Goal: Information Seeking & Learning: Find specific fact

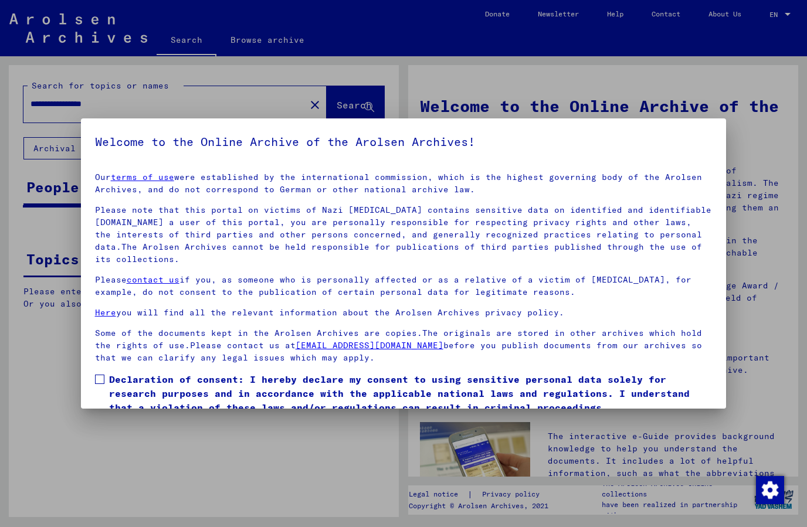
click at [101, 385] on label "Declaration of consent: I hereby declare my consent to using sensitive personal…" at bounding box center [404, 393] width 618 height 42
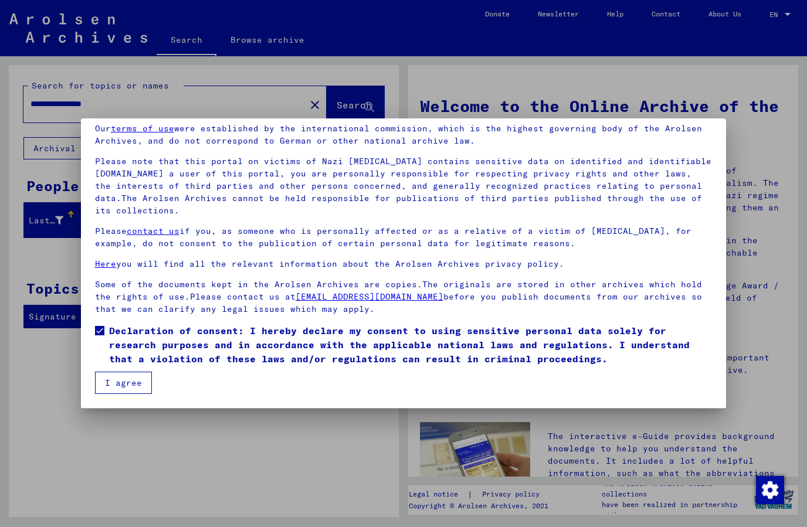
scroll to position [49, 0]
click at [103, 384] on button "I agree" at bounding box center [123, 383] width 57 height 22
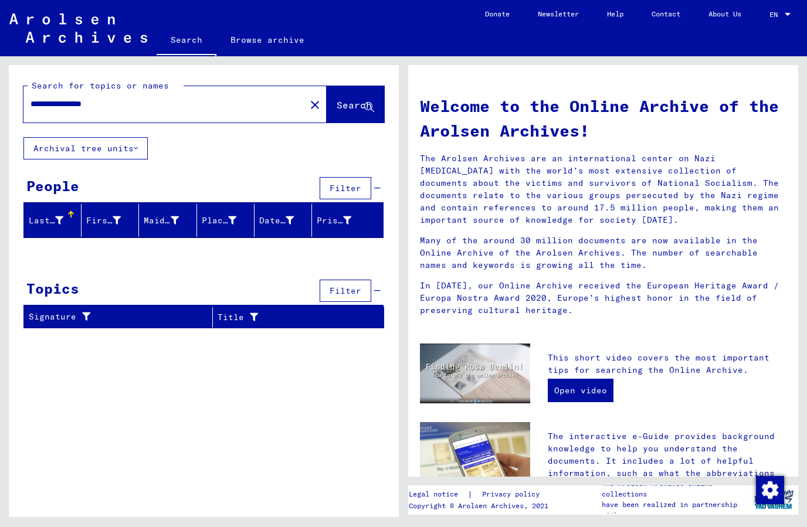
click at [339, 107] on span "Search" at bounding box center [354, 105] width 35 height 12
click at [343, 113] on button "Search" at bounding box center [355, 104] width 57 height 36
click at [338, 105] on span "Search" at bounding box center [354, 105] width 35 height 12
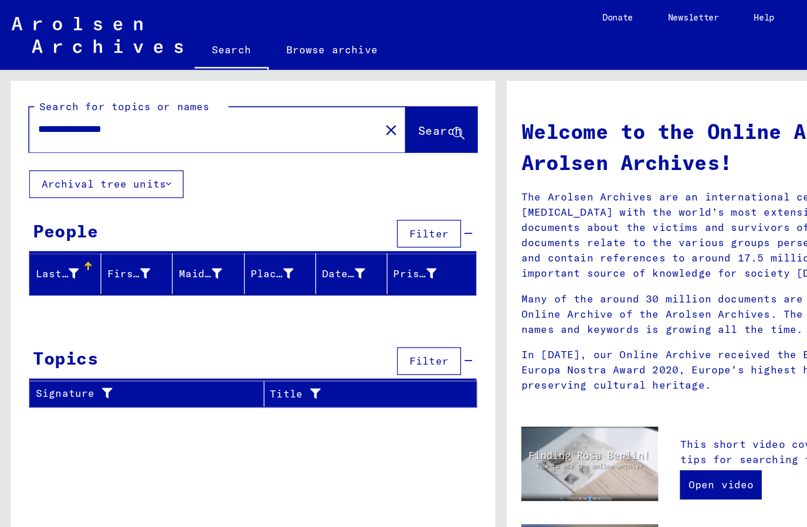
click at [70, 96] on div "**********" at bounding box center [157, 104] width 268 height 26
click at [62, 104] on input "**********" at bounding box center [161, 104] width 261 height 12
click at [346, 101] on span "Search" at bounding box center [354, 105] width 35 height 12
click at [64, 107] on input "**********" at bounding box center [161, 104] width 261 height 12
type input "*********"
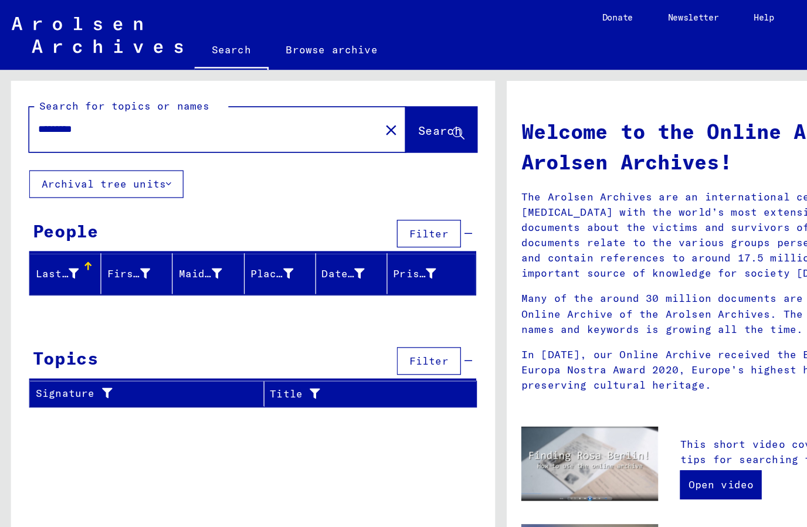
click at [341, 102] on span "Search" at bounding box center [354, 105] width 35 height 12
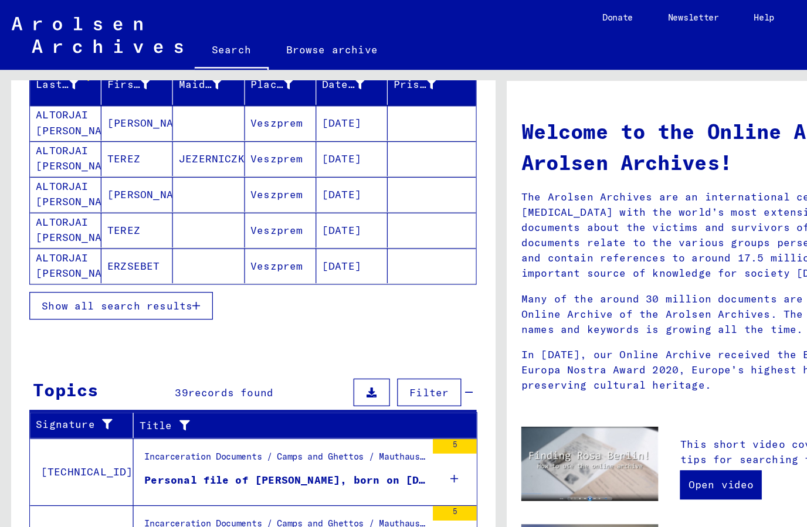
scroll to position [154, 0]
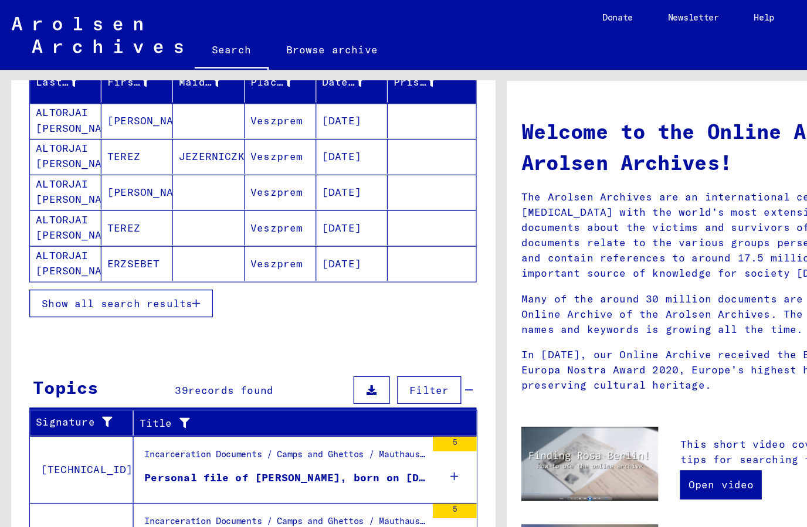
click at [39, 242] on span "Show all search results" at bounding box center [93, 244] width 121 height 11
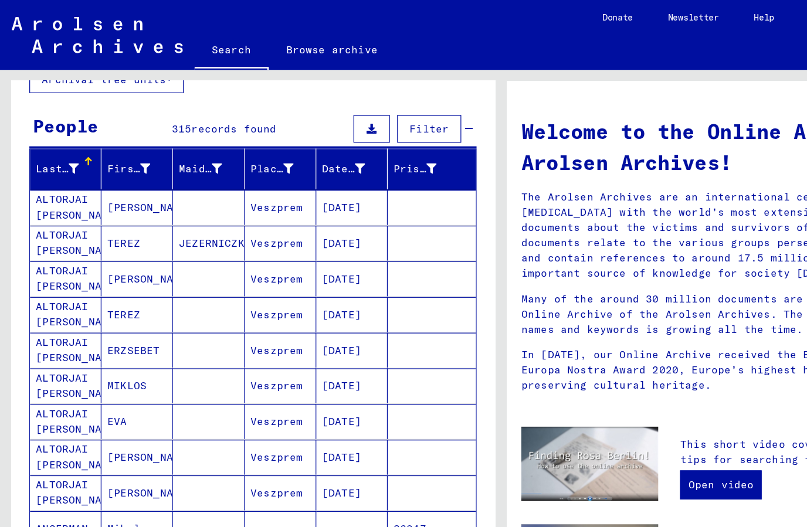
scroll to position [86, 0]
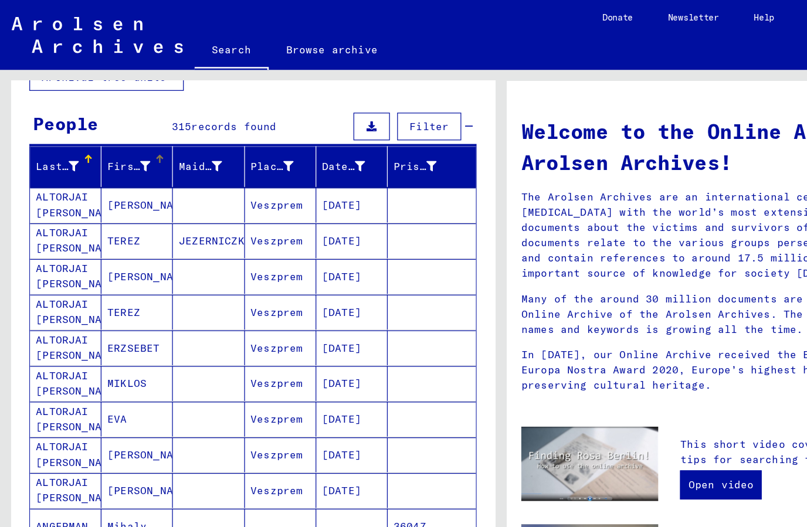
click at [95, 142] on div "First Name" at bounding box center [112, 134] width 52 height 19
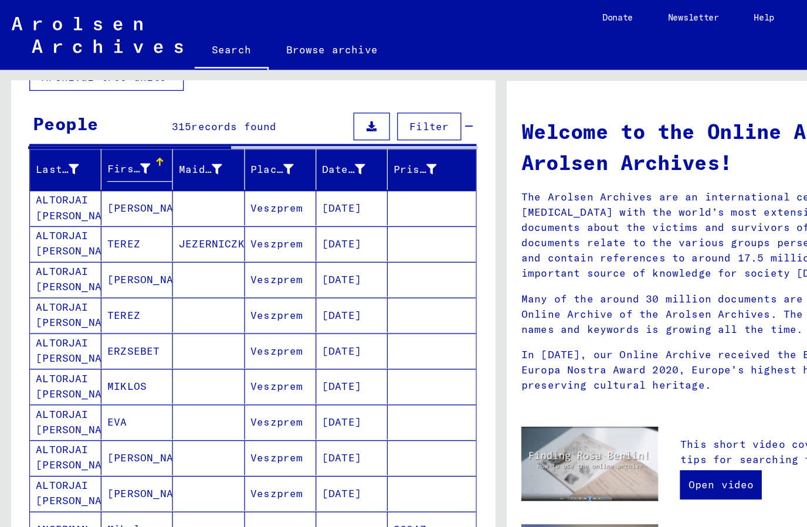
click at [109, 137] on div "First Name" at bounding box center [103, 136] width 35 height 12
click at [135, 127] on div "First Name" at bounding box center [112, 136] width 52 height 19
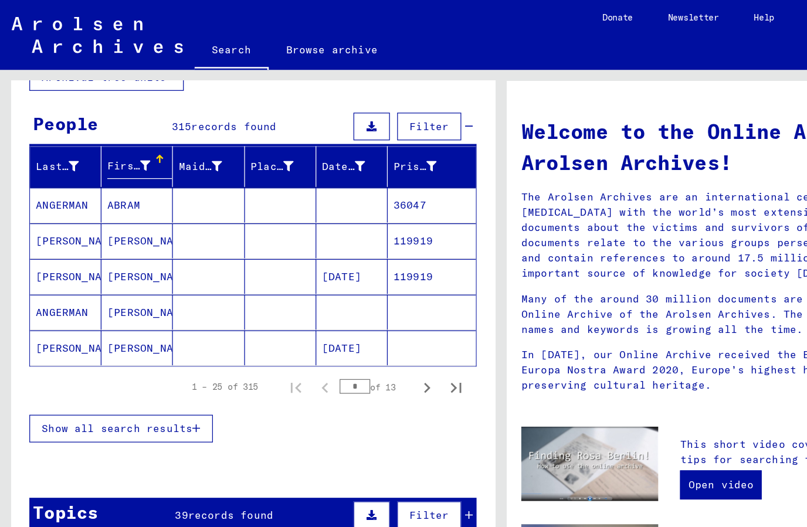
click at [344, 313] on icon "Next page" at bounding box center [344, 312] width 16 height 16
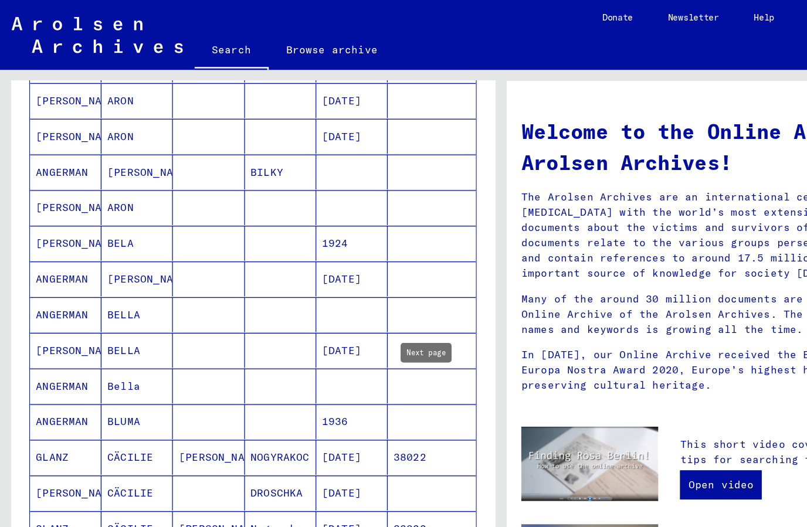
scroll to position [229, 0]
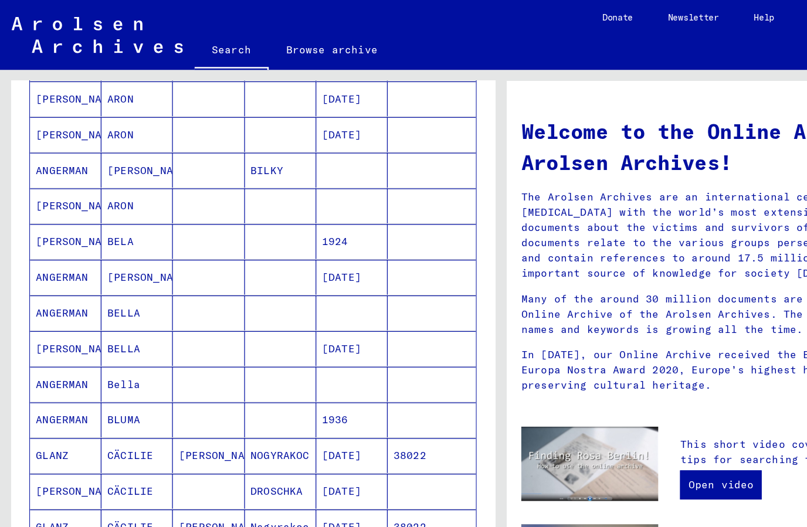
click at [311, 147] on mat-cell at bounding box center [283, 137] width 57 height 28
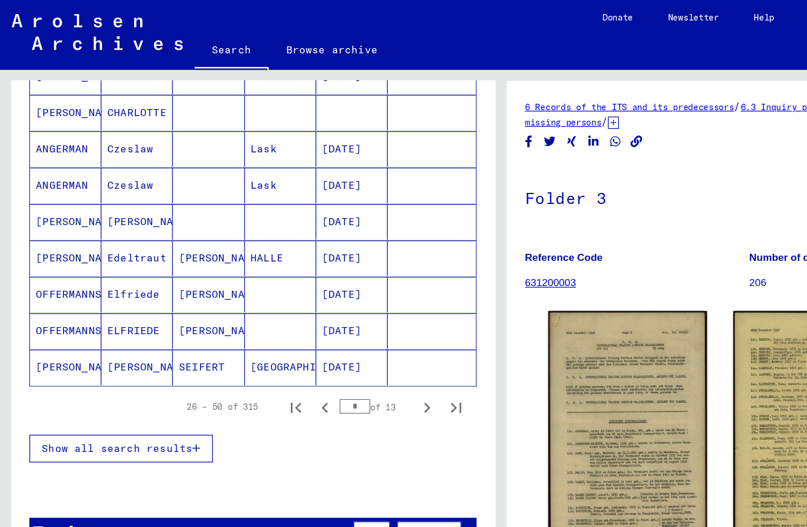
scroll to position [681, 0]
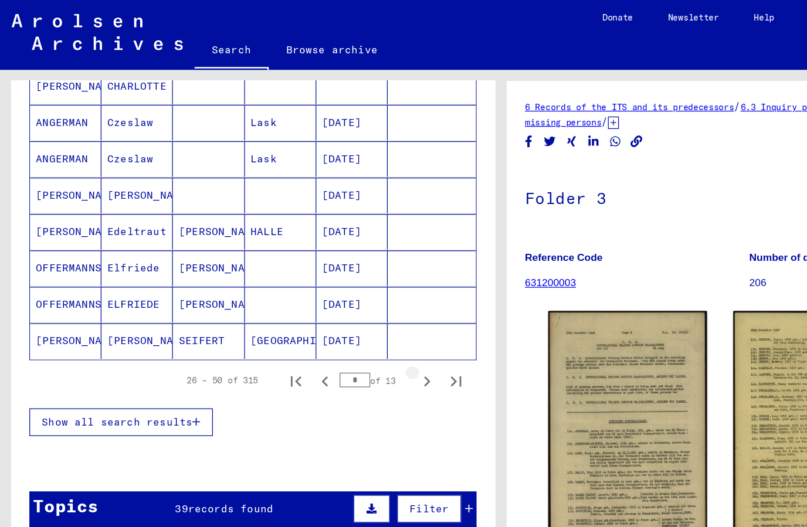
click at [336, 304] on icon "Next page" at bounding box center [344, 307] width 16 height 16
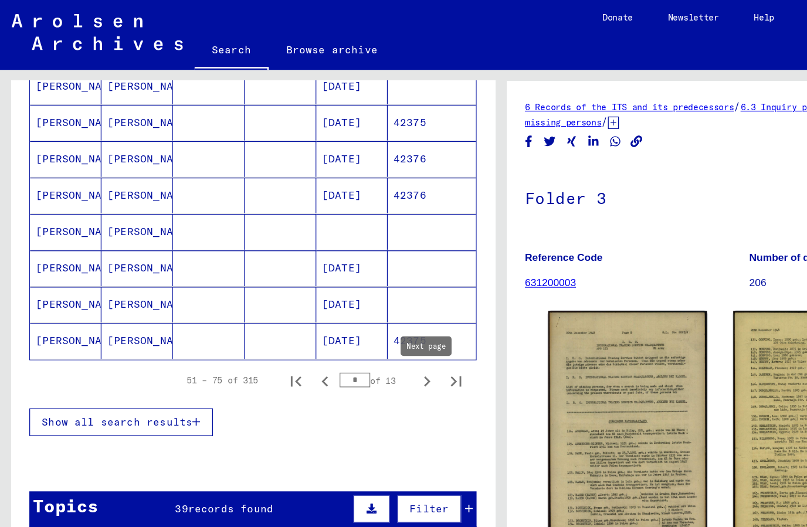
click at [332, 304] on button "Next page" at bounding box center [343, 306] width 23 height 23
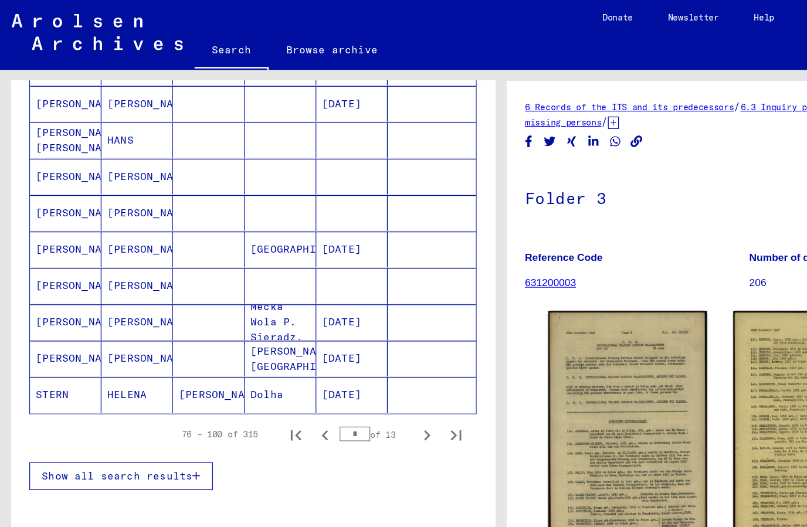
scroll to position [636, 0]
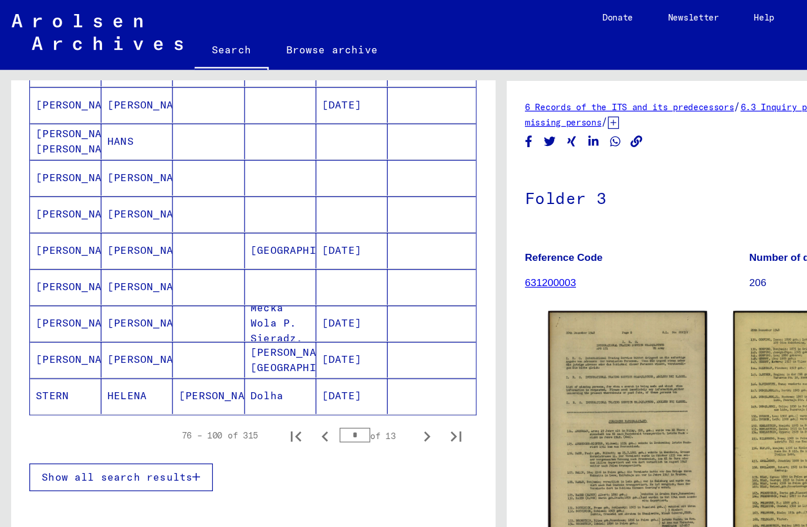
click at [339, 355] on icon "Next page" at bounding box center [344, 352] width 16 height 16
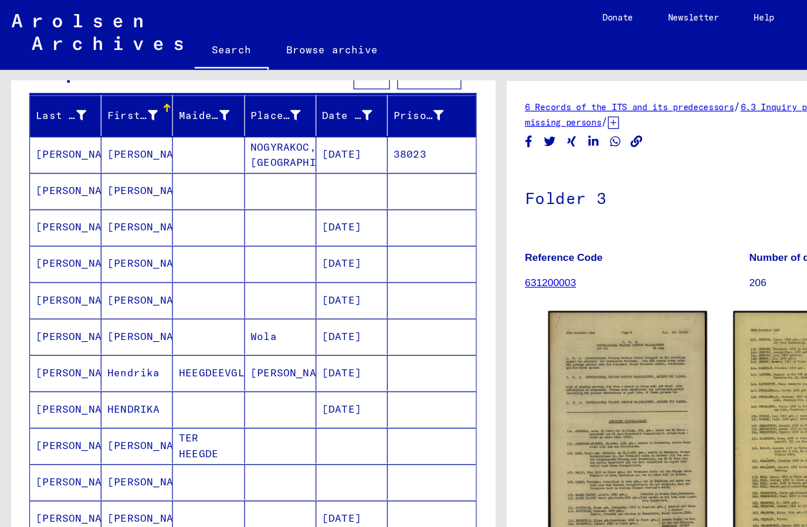
scroll to position [126, 0]
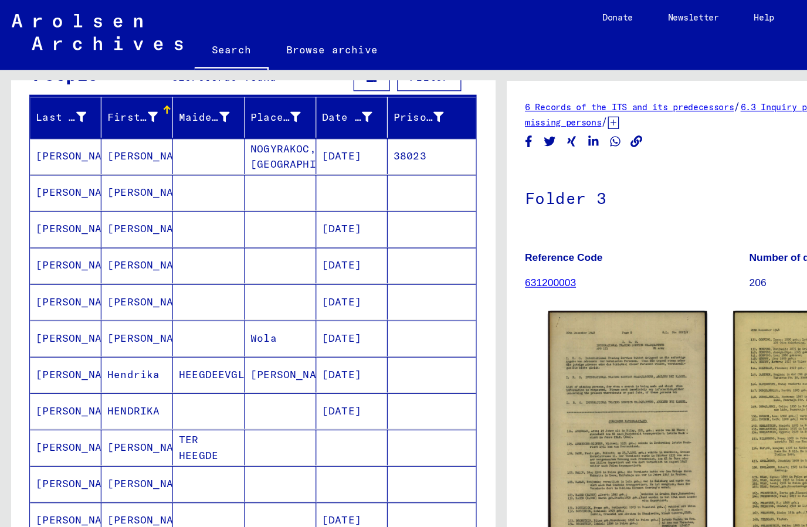
click at [50, 134] on mat-cell "[PERSON_NAME]" at bounding box center [52, 125] width 57 height 29
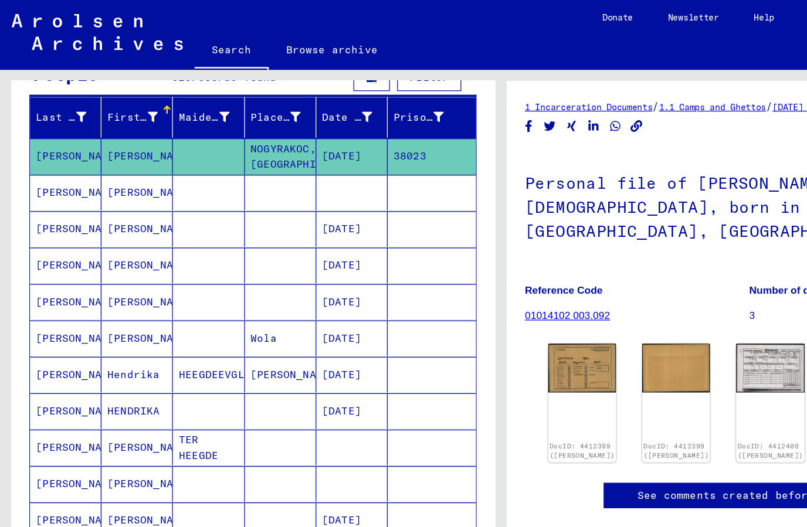
click at [36, 154] on mat-cell "[PERSON_NAME]" at bounding box center [52, 155] width 57 height 29
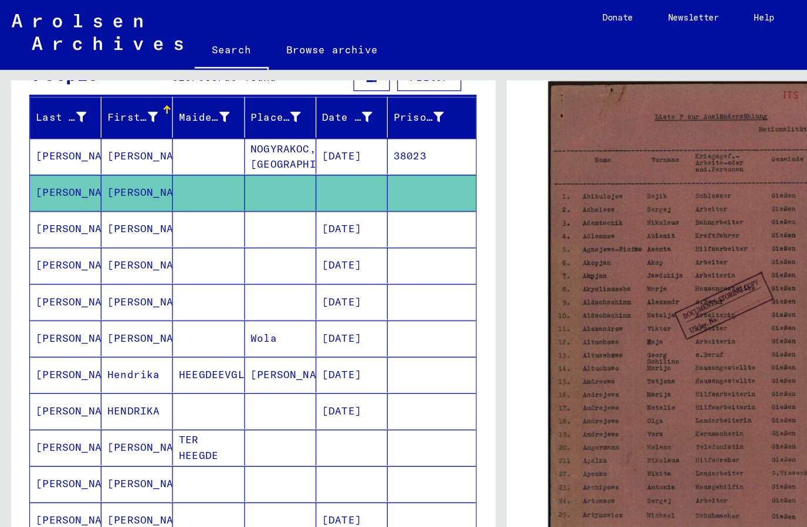
scroll to position [232, 0]
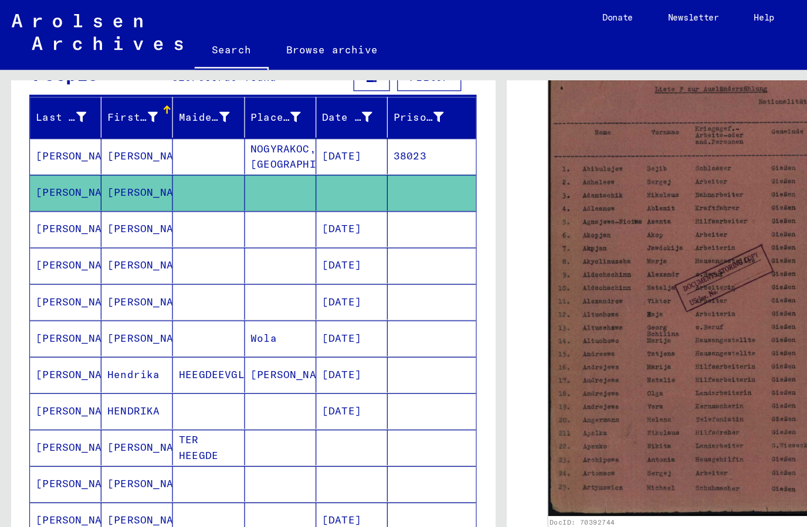
click at [605, 251] on img at bounding box center [574, 229] width 265 height 372
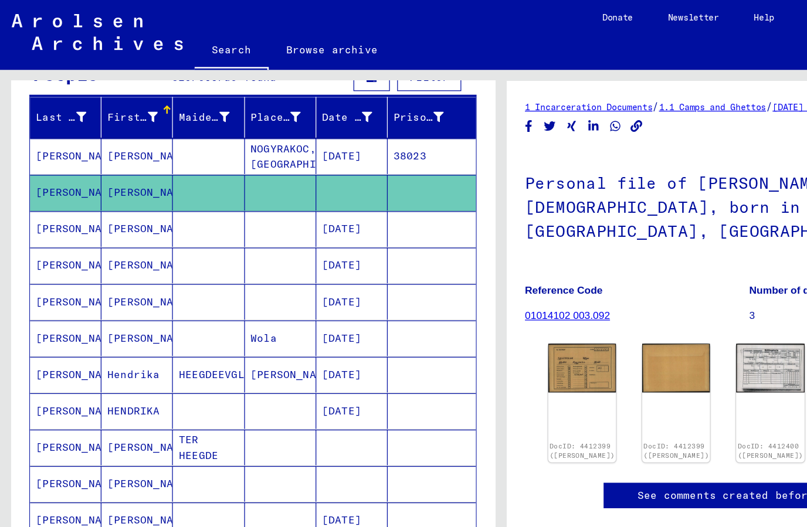
click at [37, 125] on mat-cell "[PERSON_NAME]" at bounding box center [52, 125] width 57 height 29
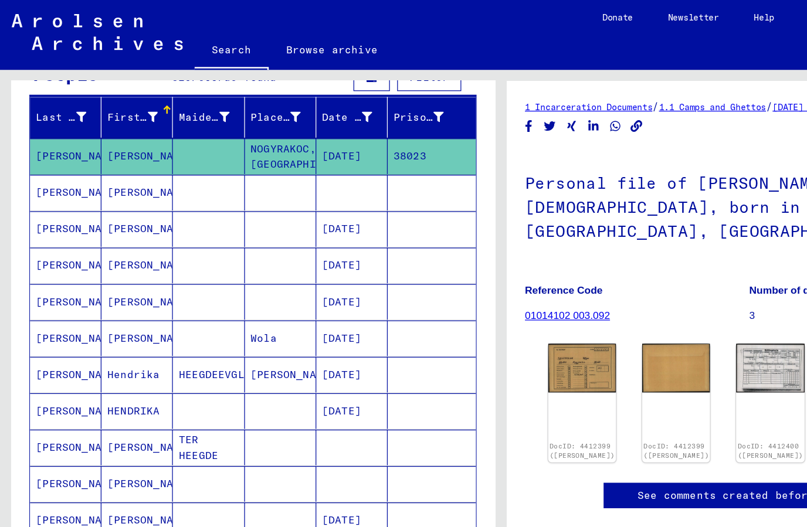
click at [468, 283] on img at bounding box center [469, 296] width 55 height 39
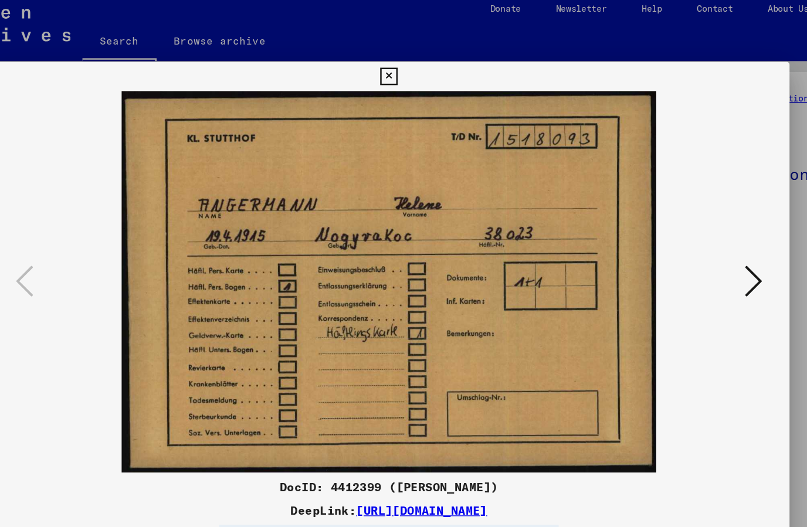
click at [690, 232] on icon at bounding box center [697, 233] width 14 height 28
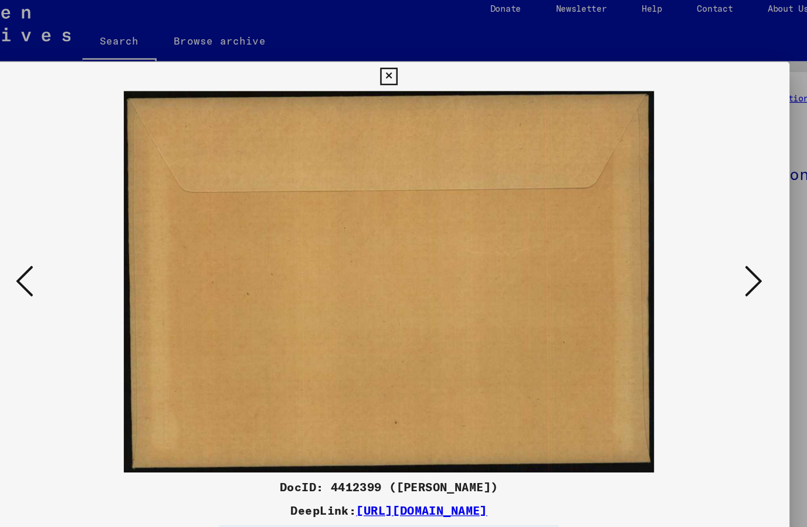
click at [690, 228] on icon at bounding box center [697, 233] width 14 height 28
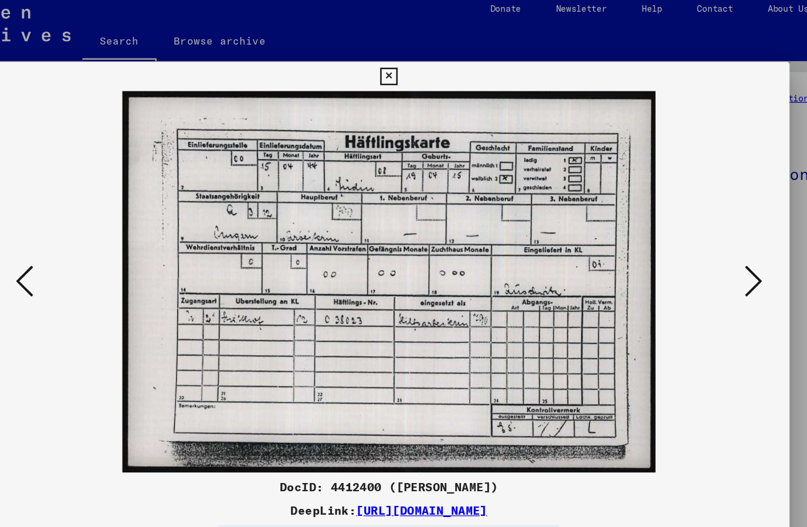
click at [591, 232] on img at bounding box center [404, 233] width 566 height 307
click at [690, 229] on icon at bounding box center [697, 233] width 14 height 28
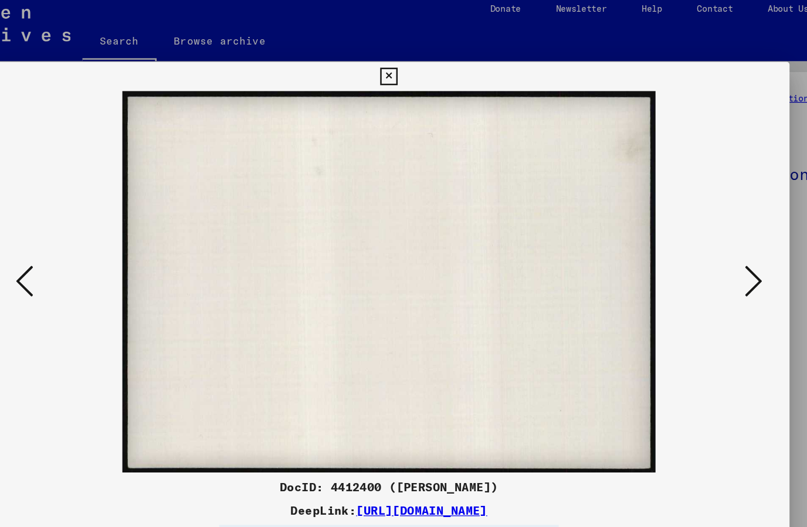
click at [690, 229] on icon at bounding box center [697, 233] width 14 height 28
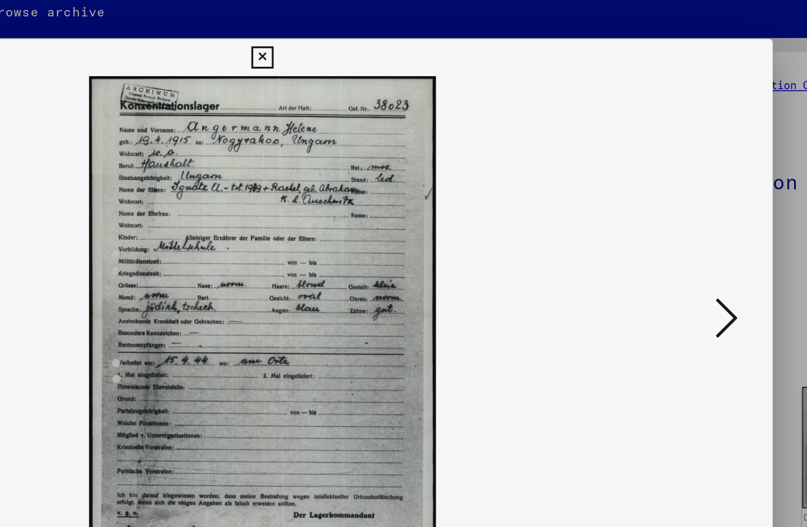
click at [690, 219] on icon at bounding box center [697, 233] width 14 height 28
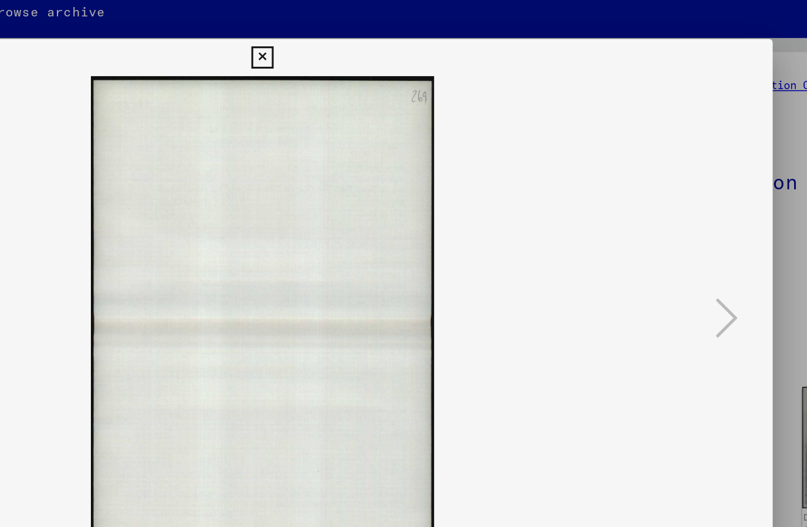
click at [448, 199] on img at bounding box center [404, 233] width 566 height 307
click at [410, 62] on icon at bounding box center [403, 69] width 13 height 14
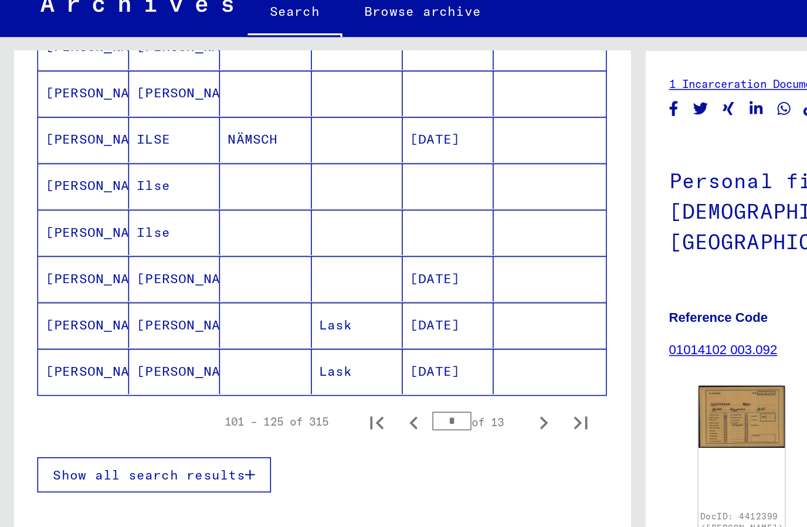
scroll to position [707, 0]
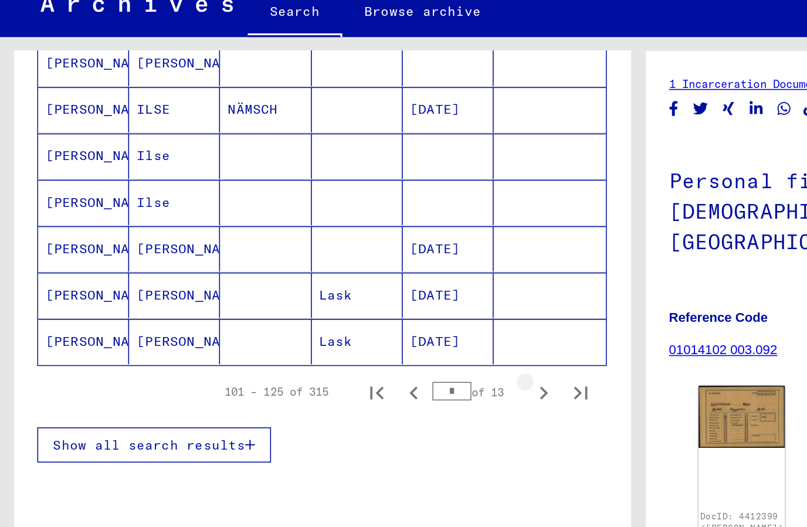
click at [344, 277] on icon "Next page" at bounding box center [343, 281] width 5 height 8
type input "*"
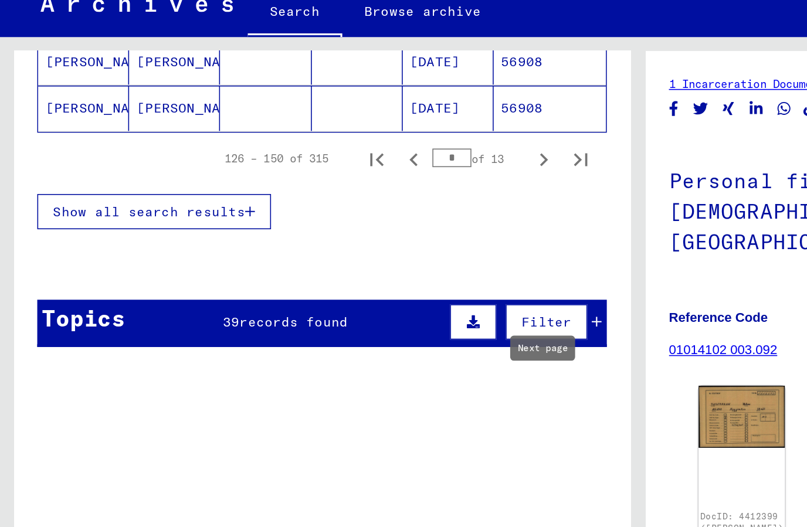
scroll to position [854, 0]
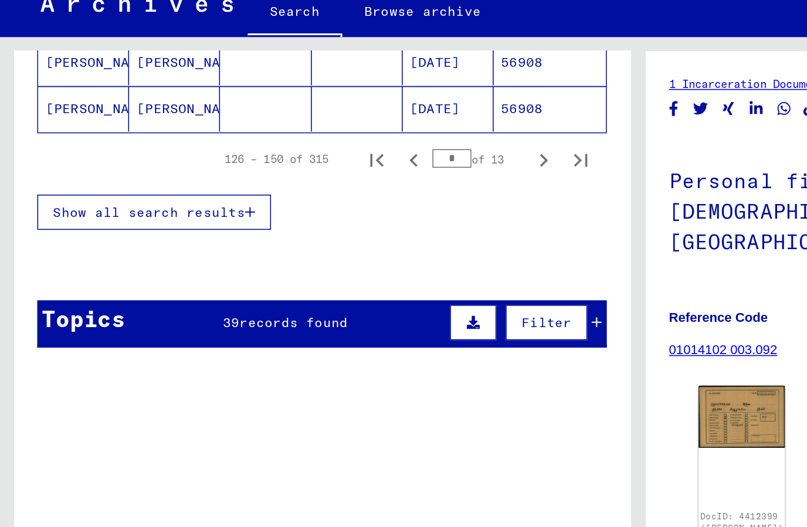
click at [118, 223] on div "Topics 39 records found Filter" at bounding box center [203, 238] width 360 height 30
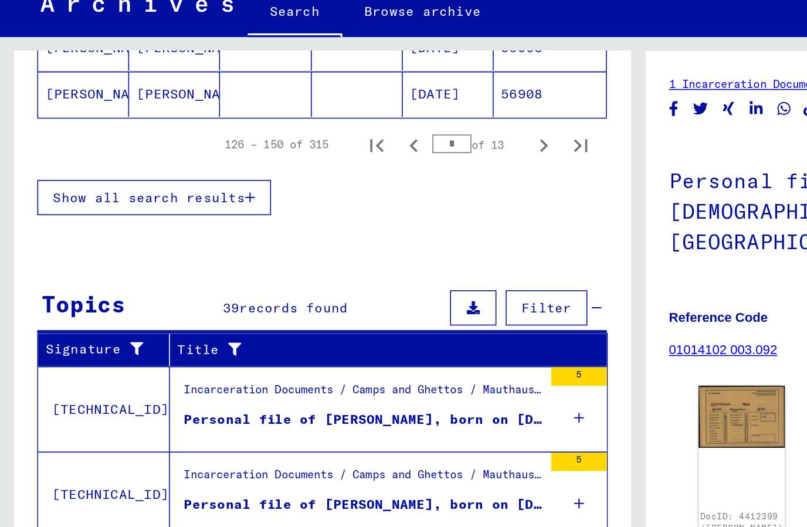
scroll to position [42, 0]
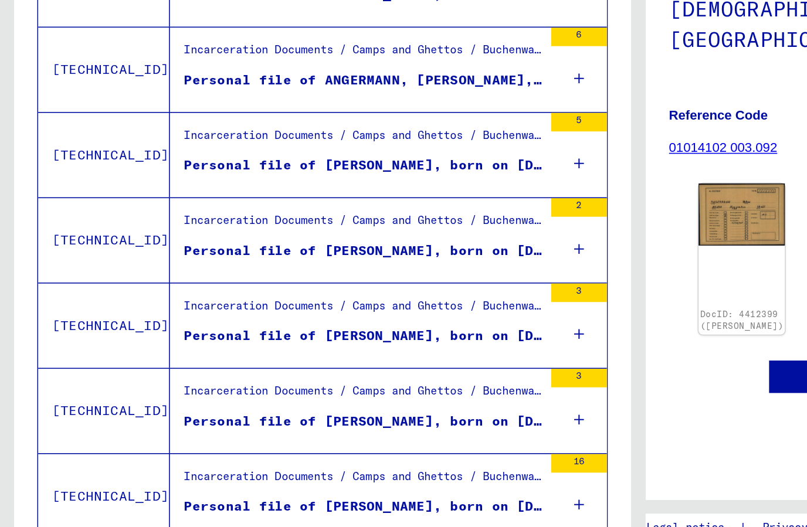
click at [338, 511] on icon "Next page" at bounding box center [344, 519] width 16 height 16
type input "*"
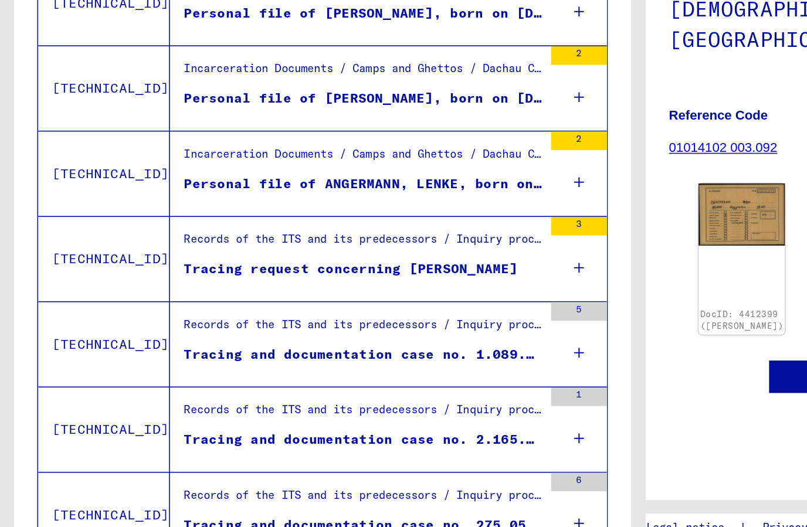
scroll to position [269, 0]
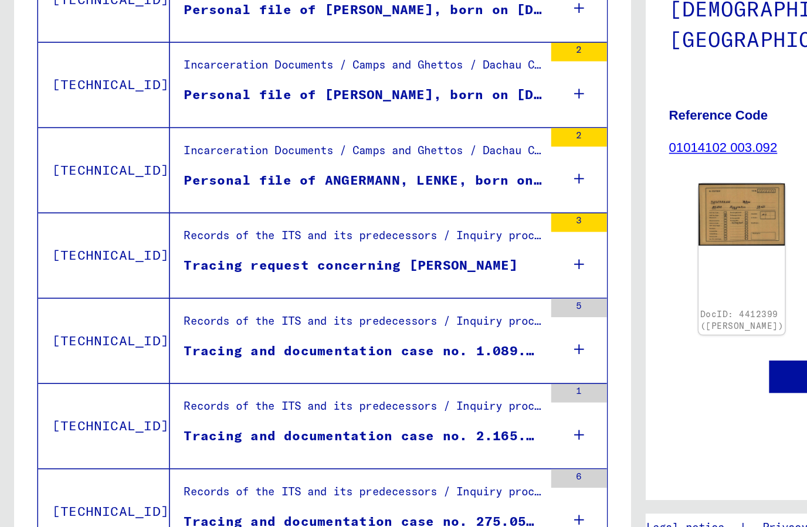
click at [299, 323] on div "Tracing request concerning [PERSON_NAME]" at bounding box center [221, 329] width 211 height 12
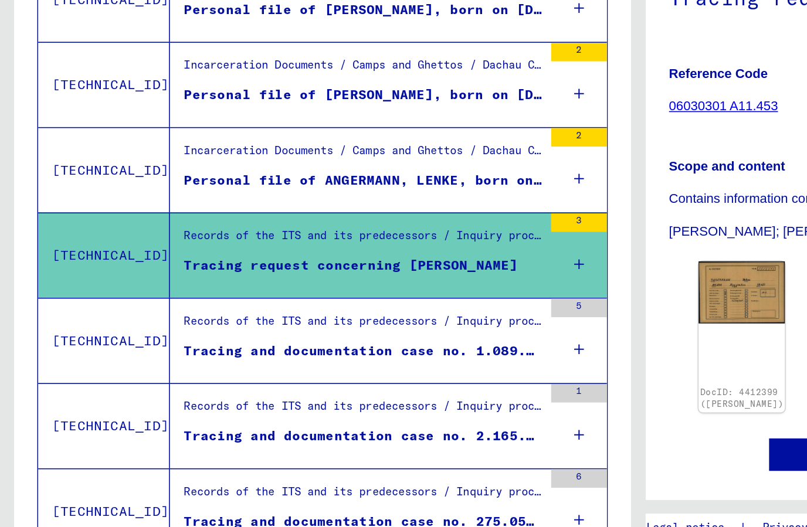
click at [368, 321] on mat-cell at bounding box center [347, 335] width 71 height 29
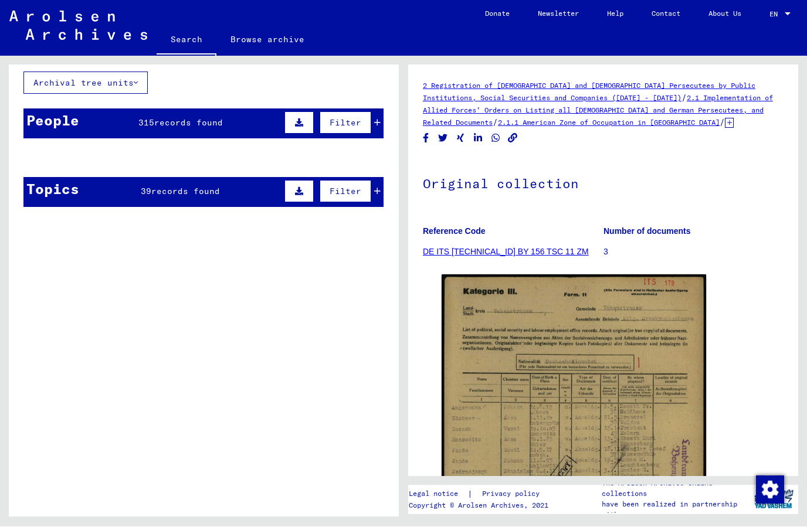
click at [124, 172] on mat-cell "[PERSON_NAME]" at bounding box center [110, 186] width 57 height 29
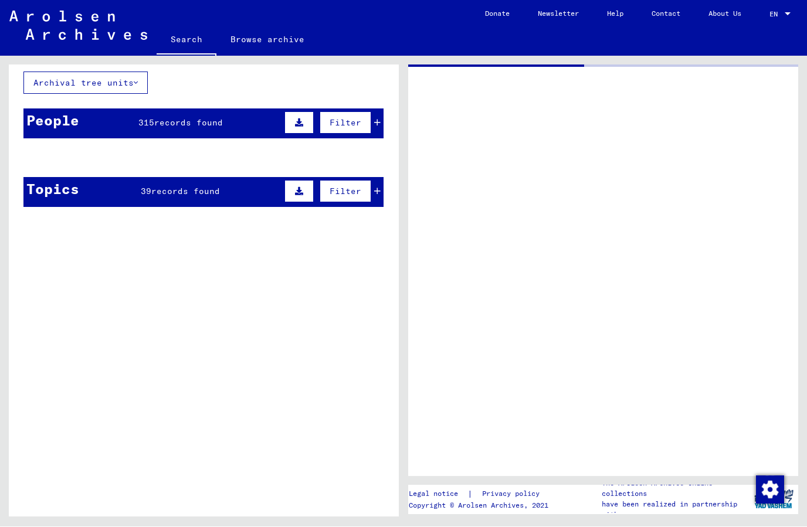
click at [127, 172] on mat-cell "[PERSON_NAME]" at bounding box center [110, 186] width 57 height 29
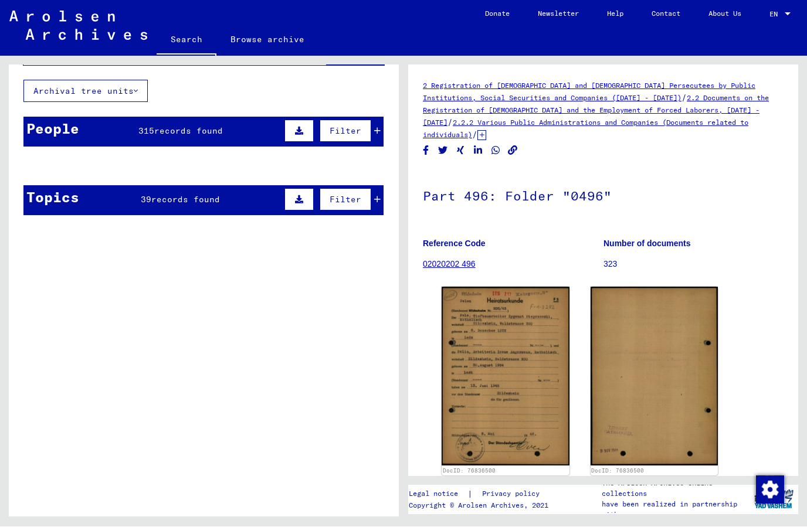
click at [532, 336] on img at bounding box center [506, 376] width 128 height 179
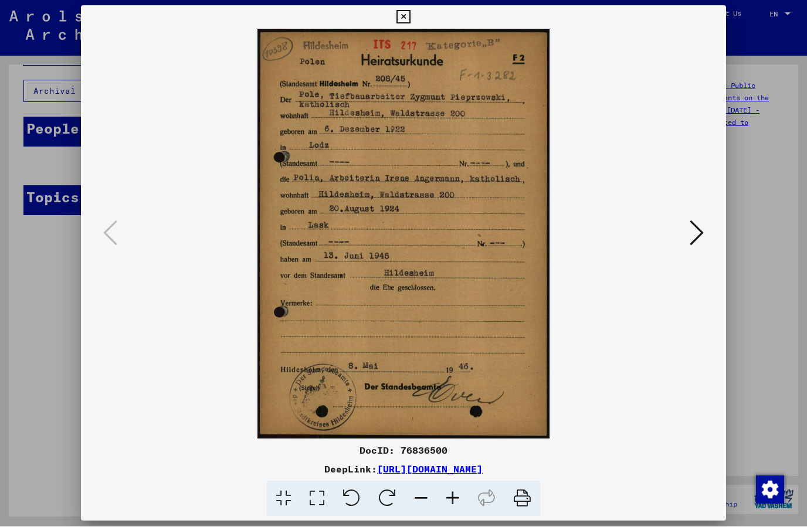
click at [410, 16] on icon at bounding box center [403, 18] width 13 height 14
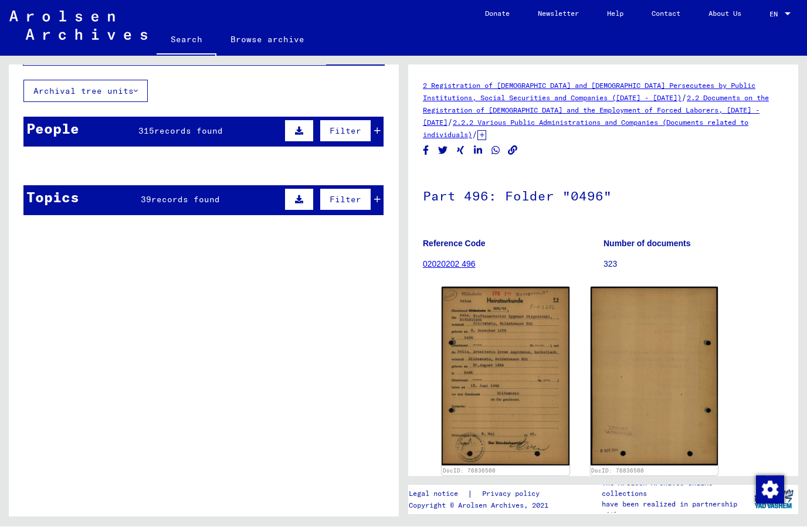
click at [87, 181] on mat-cell "[PERSON_NAME]" at bounding box center [110, 195] width 57 height 29
click at [172, 181] on mat-cell "[PERSON_NAME]" at bounding box center [167, 195] width 57 height 29
click at [197, 181] on mat-cell at bounding box center [225, 195] width 57 height 29
click at [182, 181] on mat-cell "[PERSON_NAME]" at bounding box center [167, 195] width 57 height 29
click at [177, 181] on mat-cell "[PERSON_NAME]" at bounding box center [167, 195] width 57 height 29
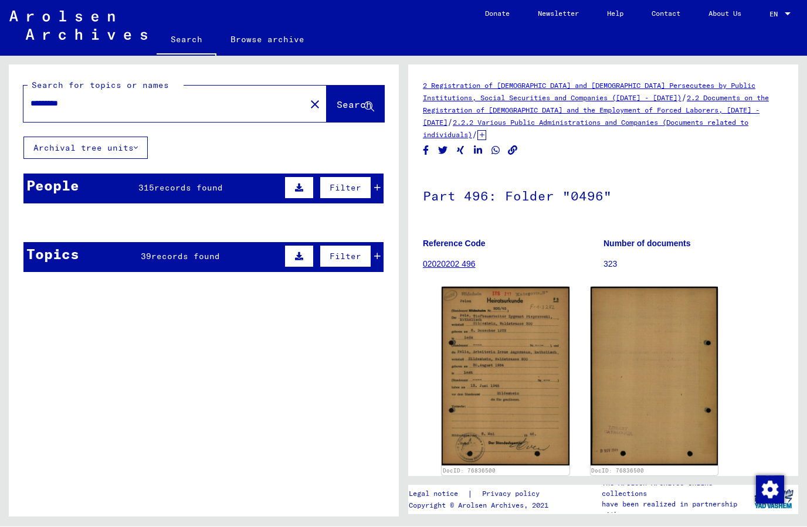
scroll to position [-1, 0]
click at [42, 238] on mat-cell "[PERSON_NAME]" at bounding box center [52, 252] width 57 height 29
click at [48, 238] on mat-cell "[PERSON_NAME]" at bounding box center [52, 252] width 57 height 29
click at [120, 174] on div "People 315 records found Filter" at bounding box center [203, 189] width 360 height 30
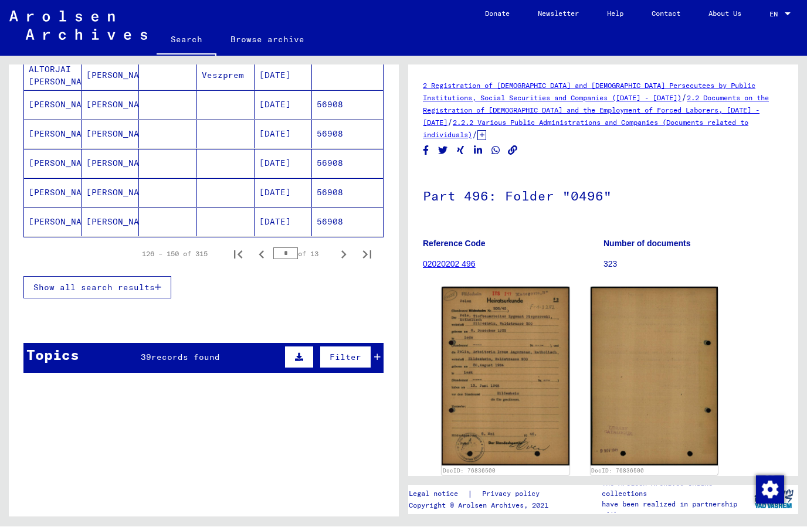
scroll to position [649, 0]
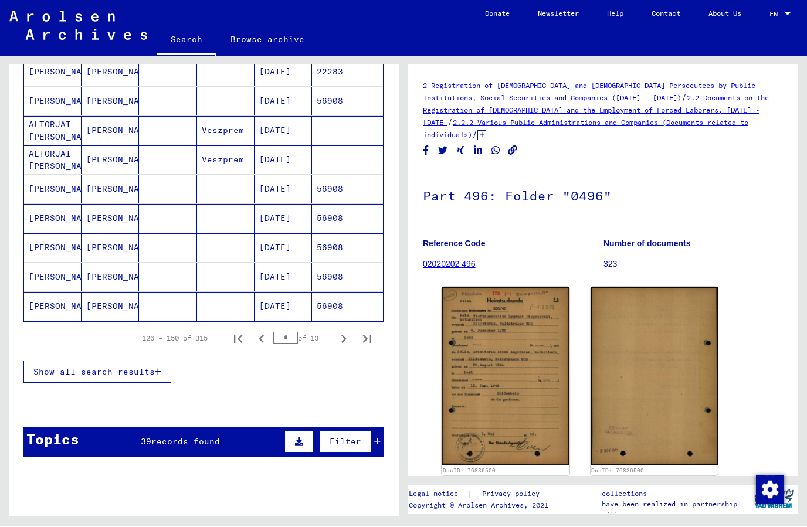
click at [263, 331] on icon "Previous page" at bounding box center [261, 339] width 16 height 16
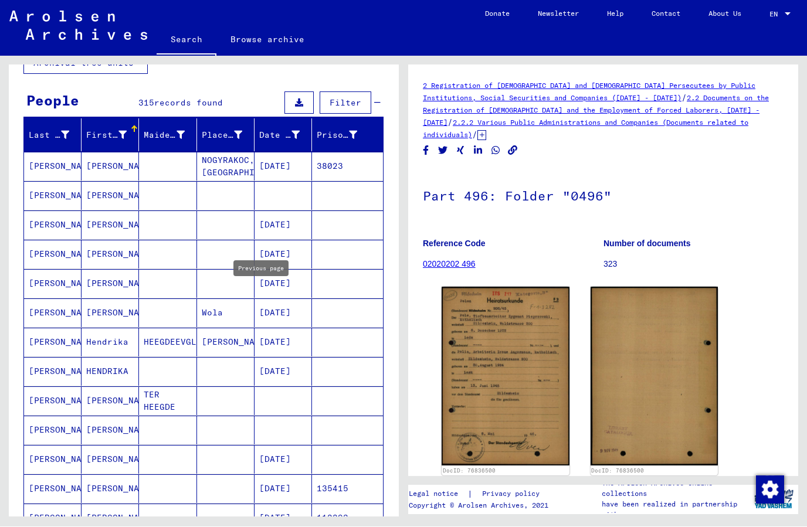
scroll to position [83, 0]
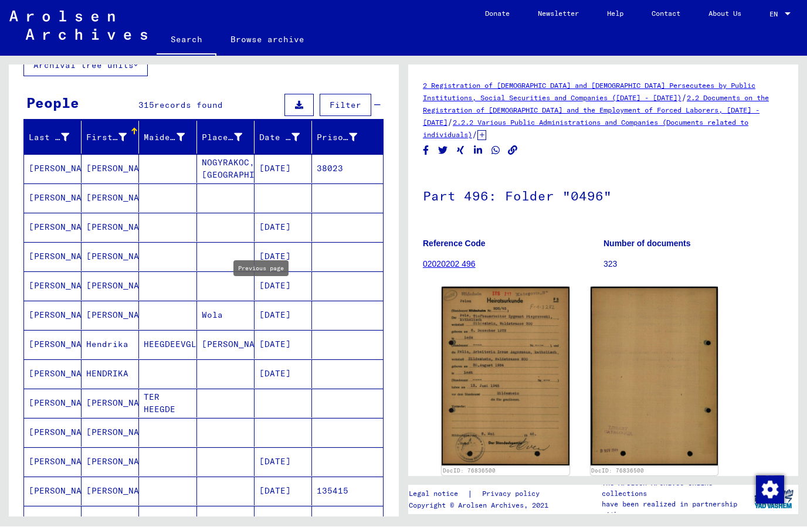
click at [45, 184] on mat-cell "[PERSON_NAME]" at bounding box center [52, 198] width 57 height 29
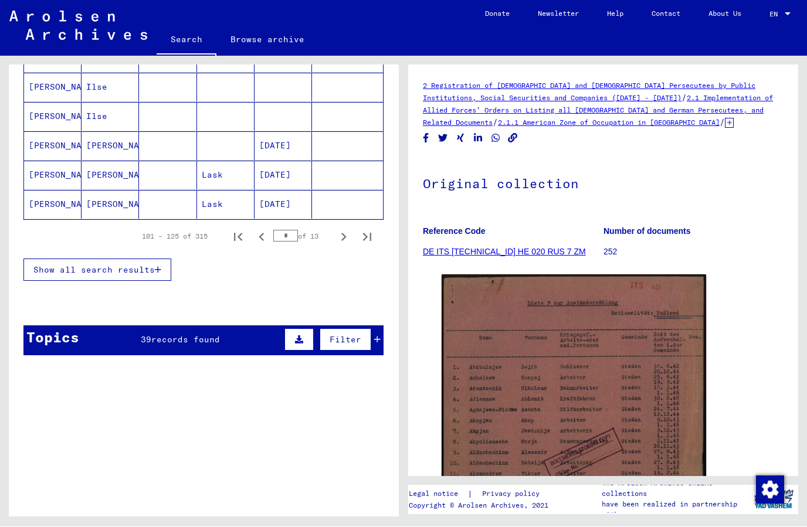
scroll to position [749, 0]
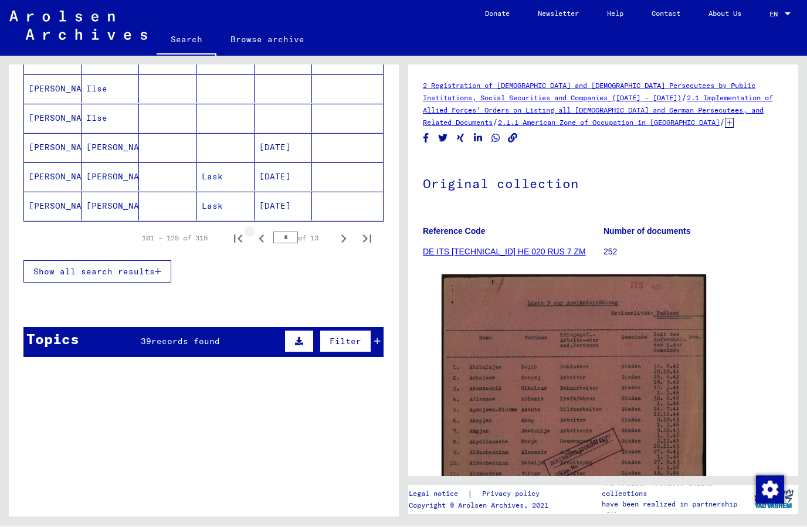
click at [256, 227] on button "Previous page" at bounding box center [261, 238] width 23 height 23
type input "*"
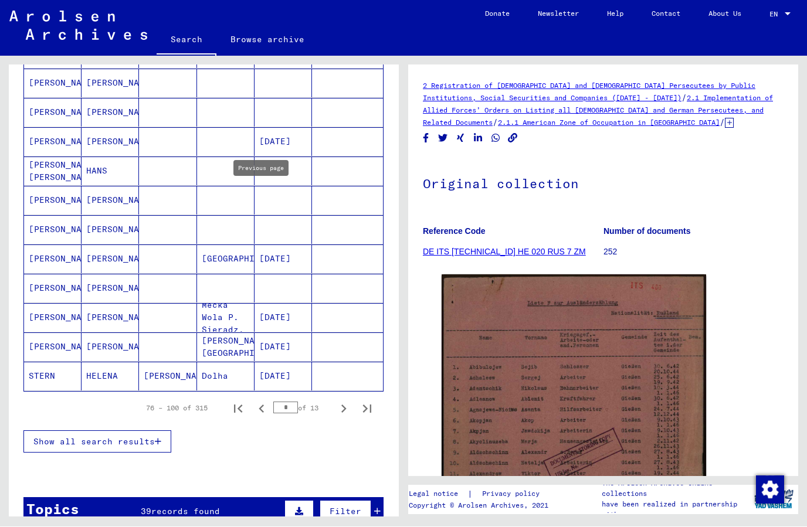
scroll to position [578, 0]
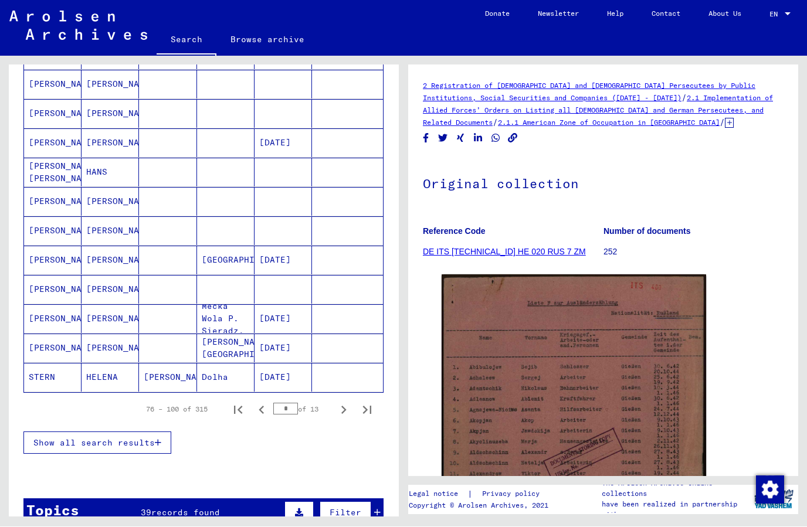
click at [63, 364] on mat-cell "STERN" at bounding box center [52, 378] width 57 height 29
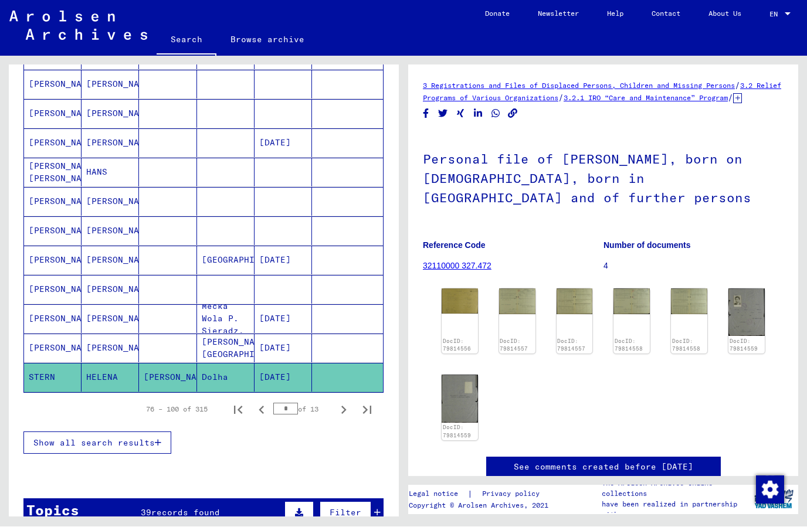
click at [453, 289] on img at bounding box center [460, 301] width 36 height 25
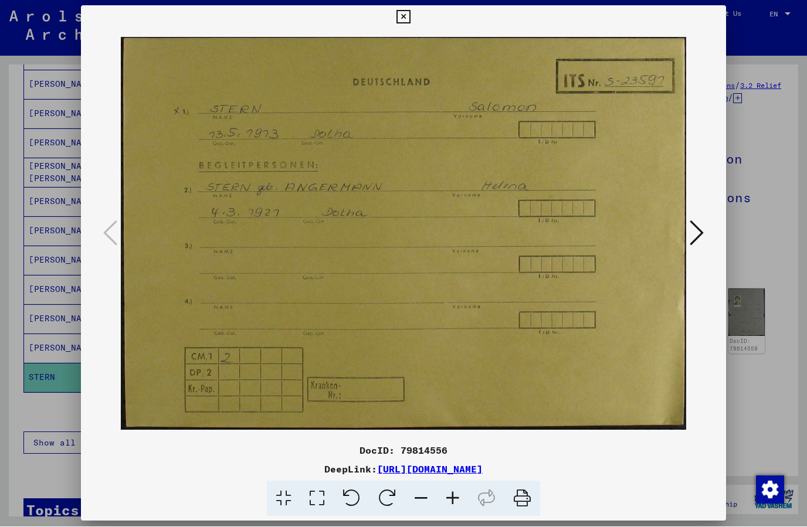
click at [410, 19] on icon at bounding box center [403, 18] width 13 height 14
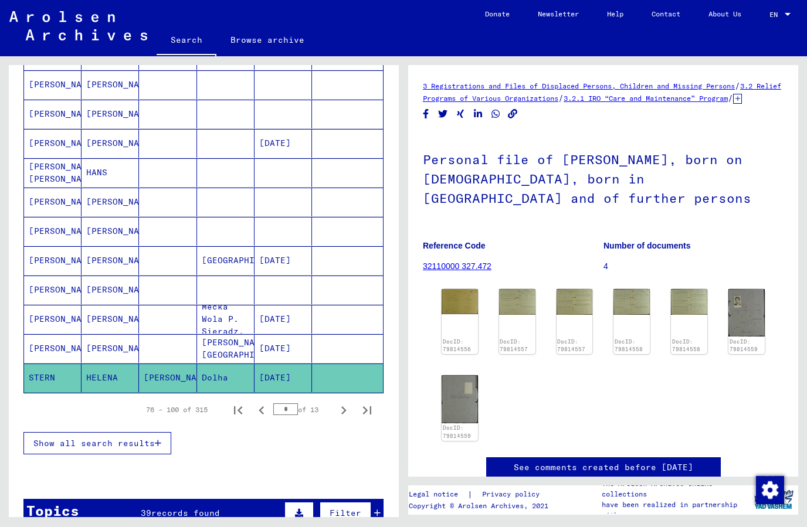
scroll to position [42, 0]
